Goal: Task Accomplishment & Management: Use online tool/utility

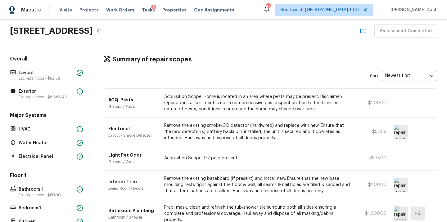
click at [386, 32] on div "Assessment Completed" at bounding box center [397, 31] width 80 height 13
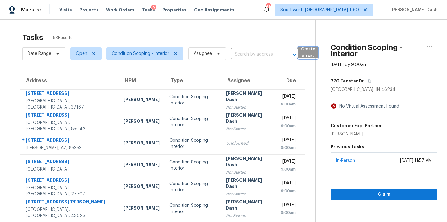
click at [312, 50] on span "Create a Task" at bounding box center [308, 53] width 14 height 14
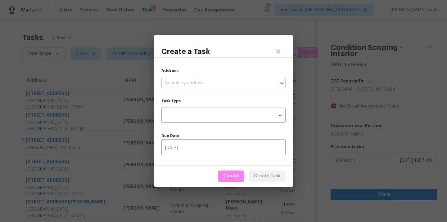
click at [221, 84] on input "text" at bounding box center [215, 84] width 107 height 10
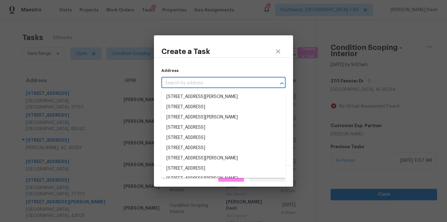
paste input "[STREET_ADDRESS]"
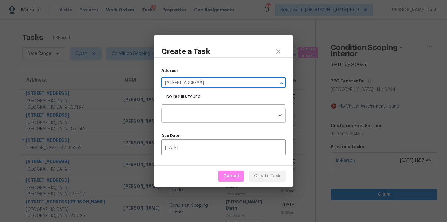
type input "[STREET_ADDRESS]"
click at [218, 114] on body "Maestro Visits Projects Work Orders Tasks 9 Properties Geo Assignments [STREET_…" at bounding box center [223, 111] width 447 height 222
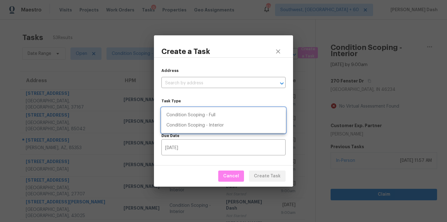
click at [134, 78] on div at bounding box center [223, 111] width 447 height 222
